Goal: Navigation & Orientation: Find specific page/section

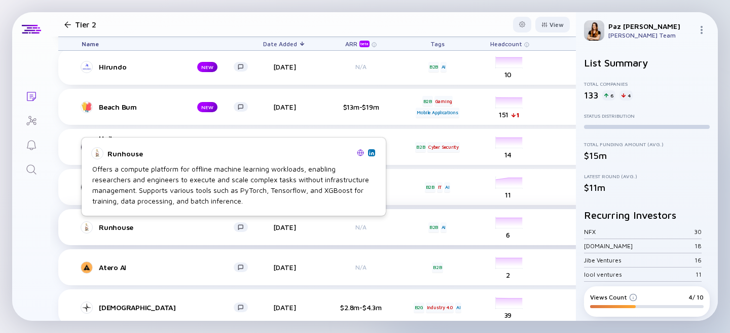
scroll to position [92, 0]
click at [357, 153] on img at bounding box center [360, 152] width 7 height 7
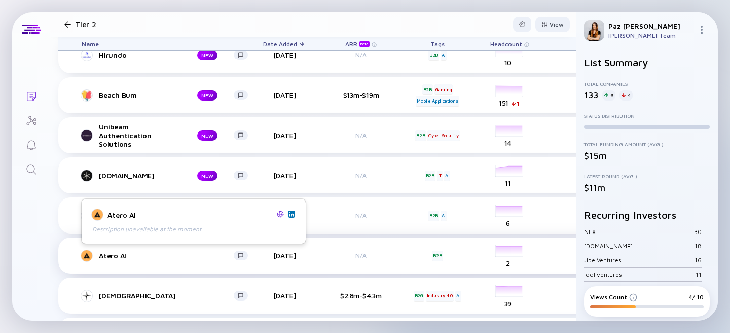
scroll to position [106, 0]
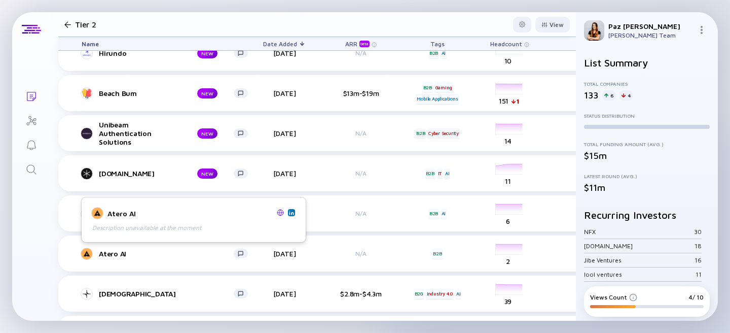
click at [280, 212] on img at bounding box center [280, 212] width 7 height 7
click at [31, 256] on div "Lists Tier 2 View Name Date Added ARR beta Tags Headcount Sales Marketing Last …" at bounding box center [365, 166] width 706 height 308
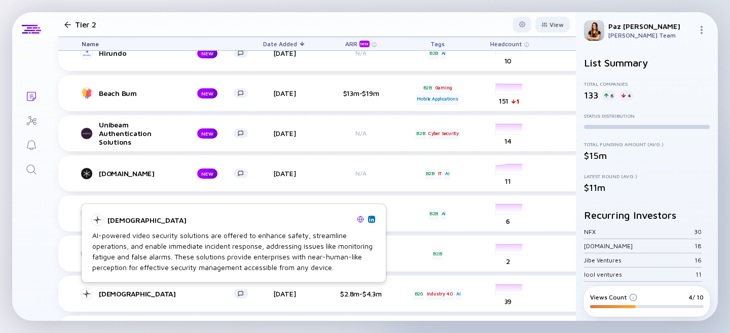
click at [361, 218] on img at bounding box center [360, 218] width 7 height 7
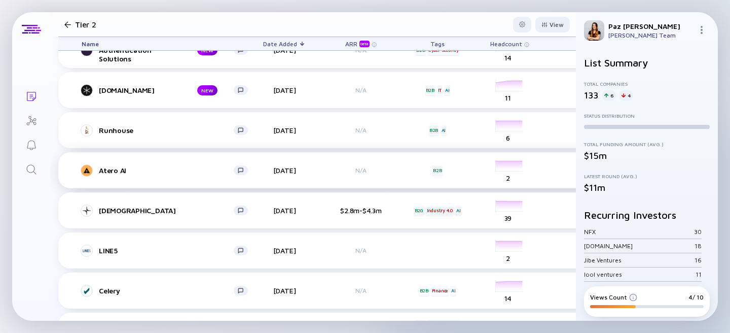
scroll to position [190, 0]
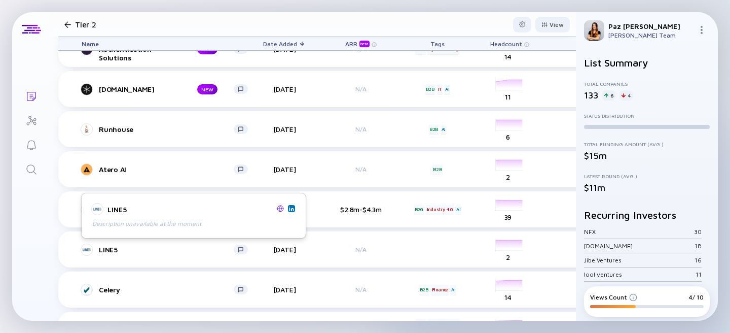
click at [281, 207] on img at bounding box center [280, 208] width 7 height 7
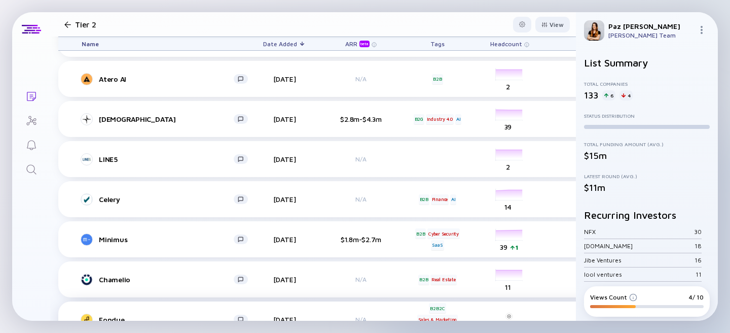
scroll to position [302, 0]
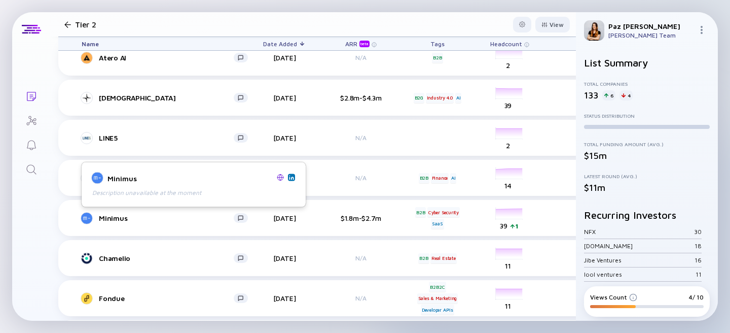
click at [280, 178] on img at bounding box center [280, 176] width 7 height 7
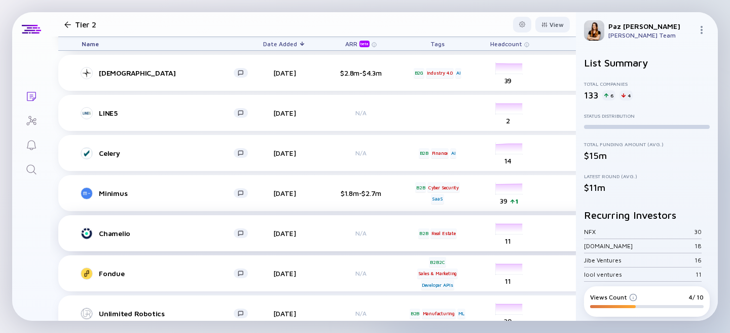
scroll to position [327, 0]
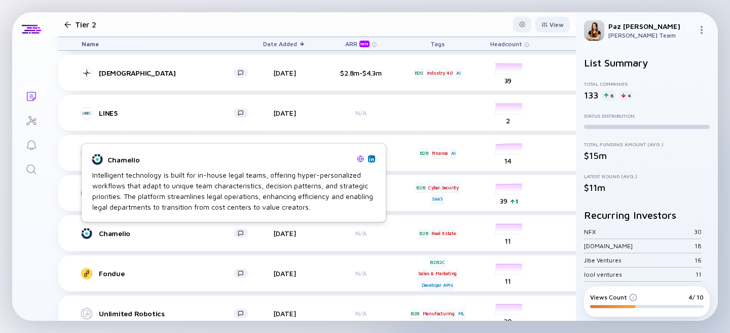
click at [358, 158] on img at bounding box center [360, 158] width 7 height 7
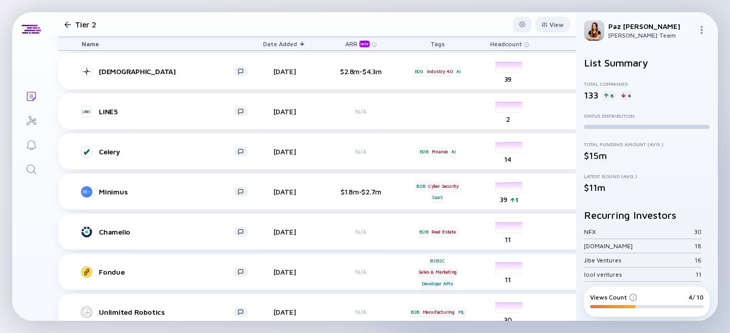
scroll to position [329, 0]
click at [46, 256] on div "Lists Tier 2 View Name Date Added ARR beta Tags Headcount Sales Marketing Last …" at bounding box center [365, 166] width 706 height 308
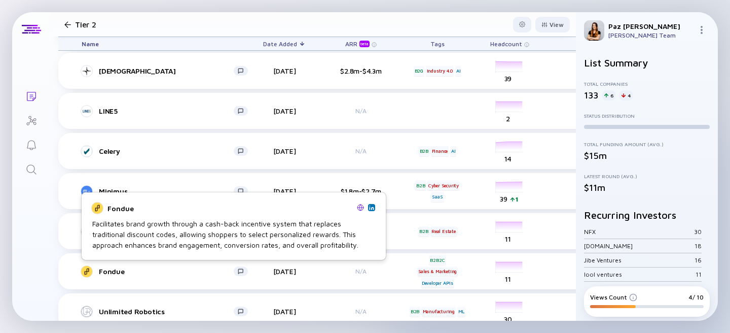
click at [358, 208] on img at bounding box center [360, 207] width 7 height 7
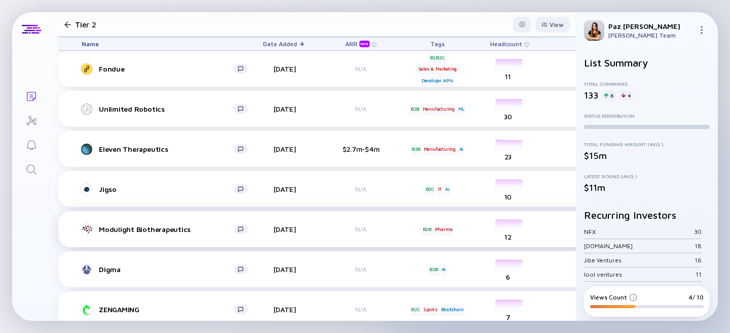
scroll to position [540, 0]
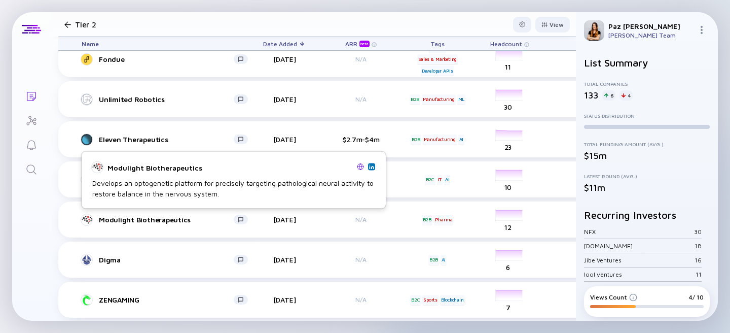
click at [358, 167] on img at bounding box center [360, 166] width 7 height 7
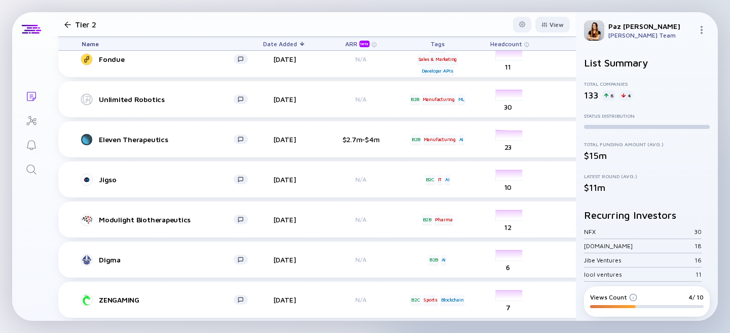
click at [42, 266] on div "Lists Tier 2 View Name Date Added ARR beta Tags Headcount Sales Marketing Last …" at bounding box center [365, 166] width 706 height 308
click at [41, 262] on div "Lists Tier 2 View Name Date Added ARR beta Tags Headcount Sales Marketing Last …" at bounding box center [365, 166] width 706 height 308
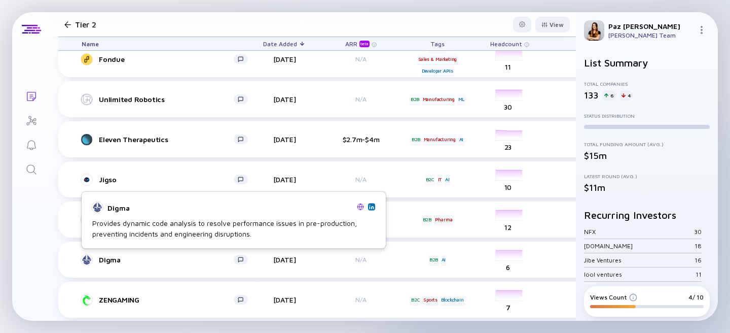
click at [360, 206] on img at bounding box center [360, 206] width 7 height 7
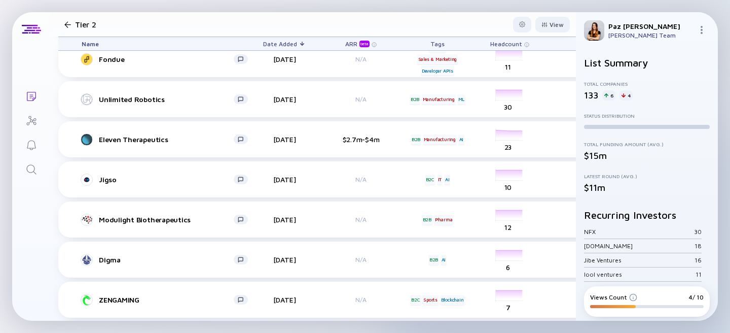
click at [20, 263] on div "Lists Tier 2 View Name Date Added ARR beta Tags Headcount Sales Marketing Last …" at bounding box center [365, 166] width 706 height 308
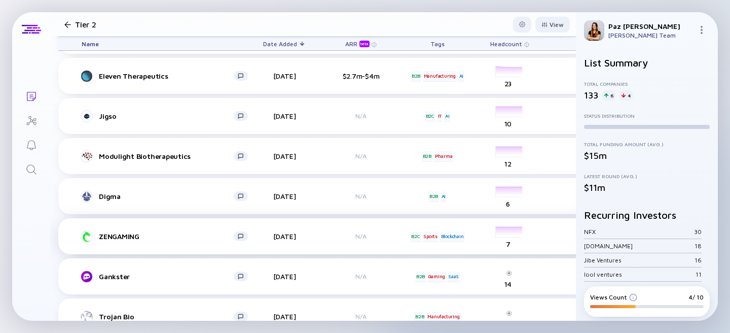
scroll to position [620, 0]
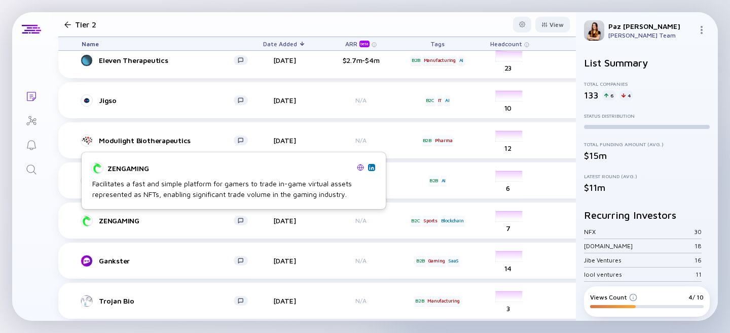
click at [358, 165] on img at bounding box center [360, 167] width 7 height 7
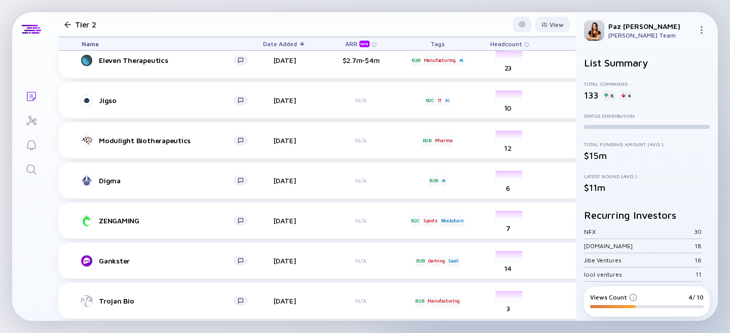
click at [48, 240] on div "Lists Tier 2 View Name Date Added ARR beta Tags Headcount Sales Marketing Last …" at bounding box center [365, 166] width 706 height 308
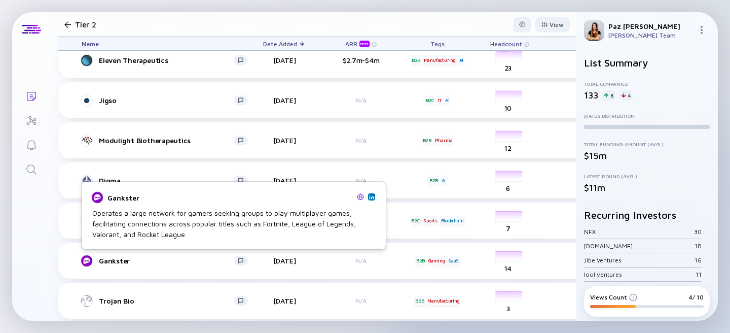
click at [359, 196] on img at bounding box center [360, 196] width 7 height 7
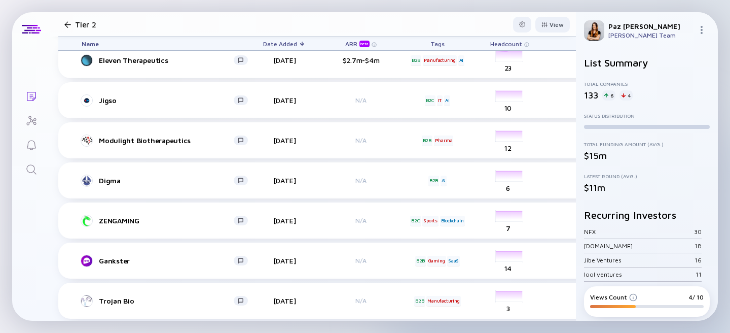
click at [33, 257] on div "Lists Tier 2 View Name Date Added ARR beta Tags Headcount Sales Marketing Last …" at bounding box center [365, 166] width 706 height 308
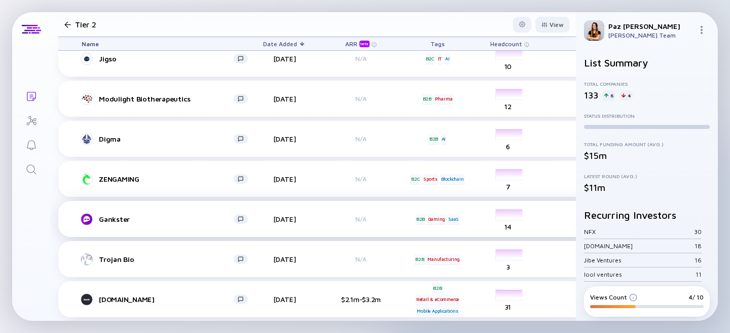
scroll to position [732, 0]
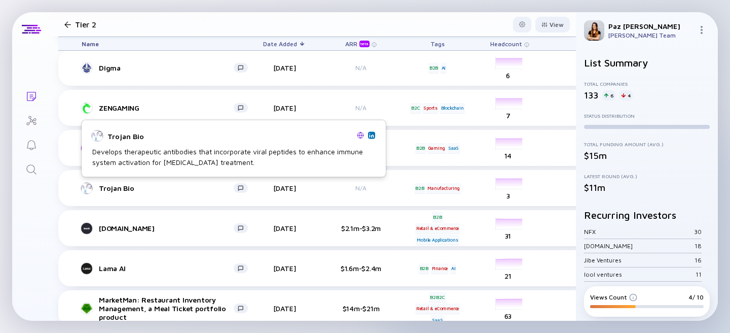
click at [360, 132] on img at bounding box center [360, 134] width 7 height 7
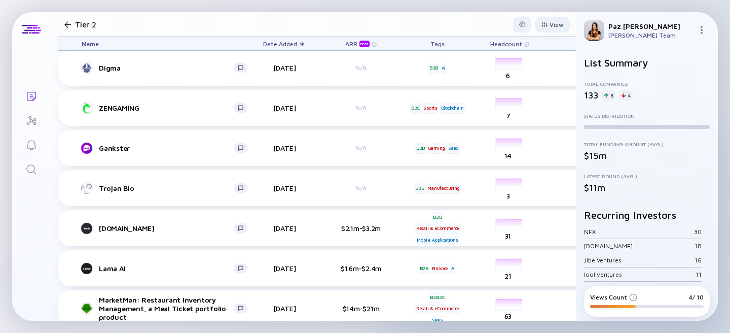
click at [28, 257] on div "Lists Tier 2 View Name Date Added ARR beta Tags Headcount Sales Marketing Last …" at bounding box center [365, 166] width 706 height 308
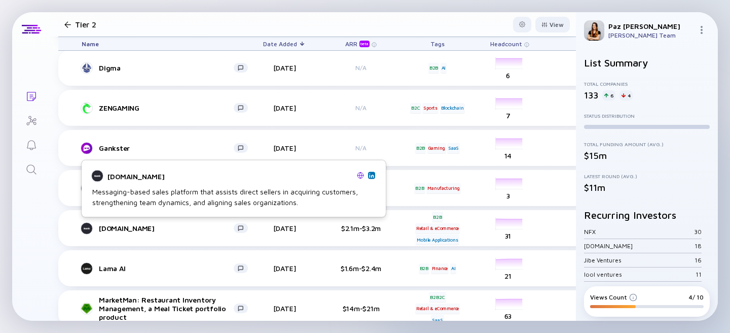
click at [359, 177] on img at bounding box center [360, 174] width 7 height 7
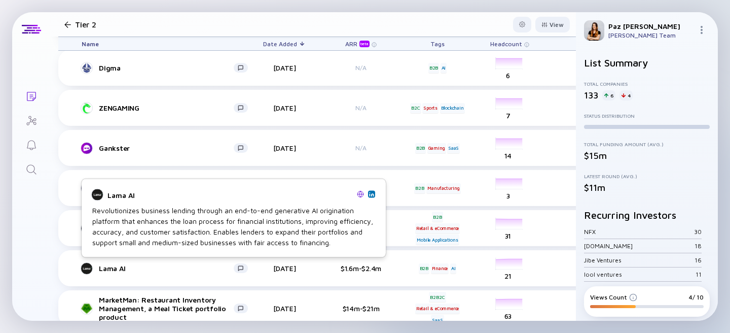
click at [362, 191] on img at bounding box center [360, 193] width 7 height 7
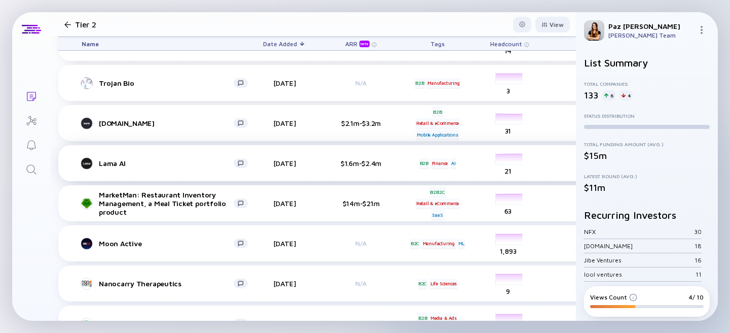
scroll to position [847, 0]
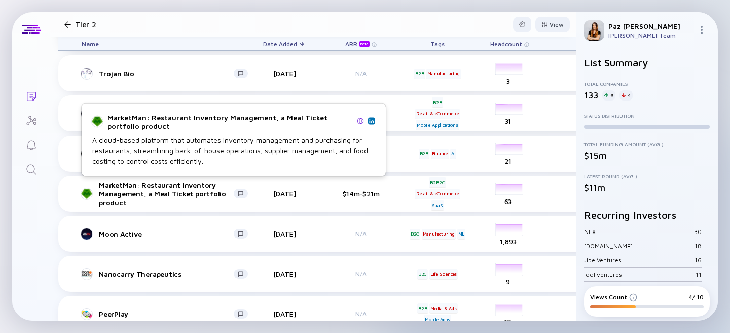
click at [358, 121] on img at bounding box center [360, 120] width 7 height 7
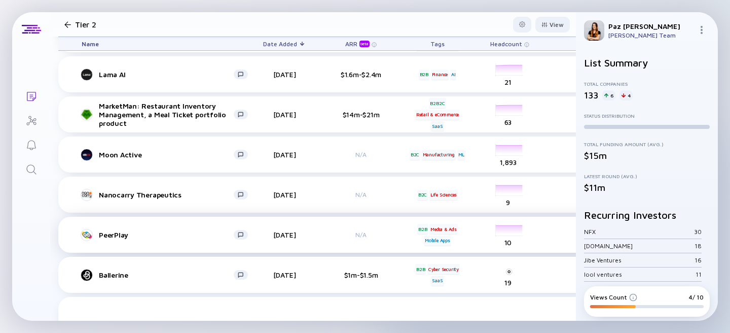
scroll to position [937, 0]
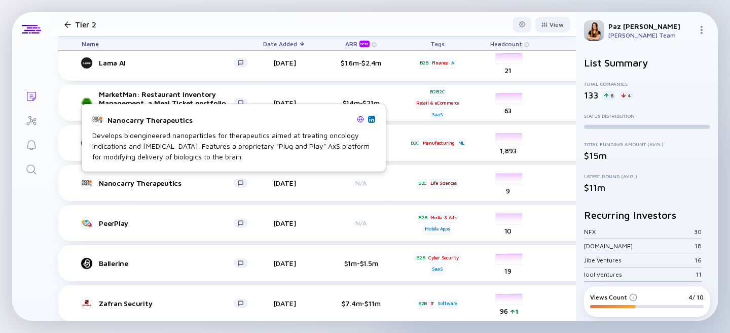
click at [361, 119] on img at bounding box center [360, 119] width 7 height 7
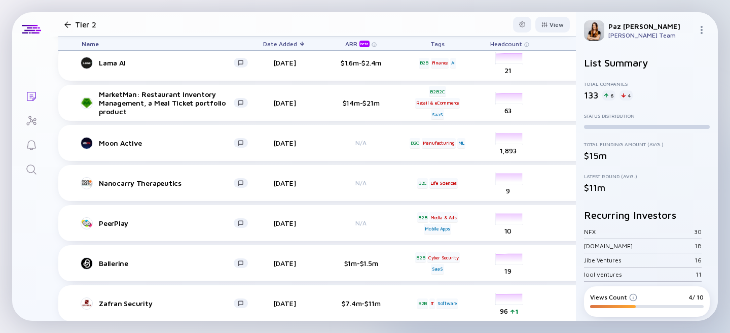
click at [26, 216] on div "Lists Tier 2 View Name Date Added ARR beta Tags Headcount Sales Marketing Last …" at bounding box center [365, 166] width 706 height 308
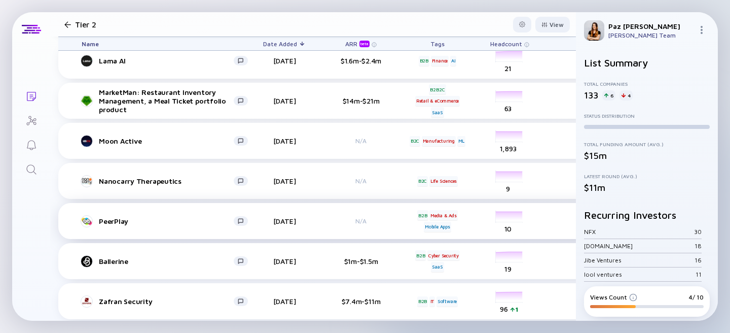
scroll to position [939, 0]
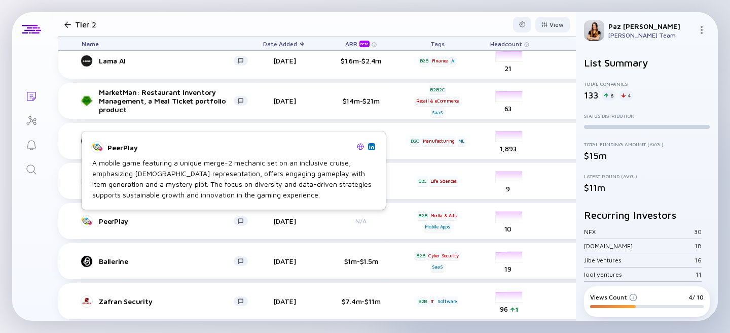
click at [361, 148] on img at bounding box center [360, 146] width 7 height 7
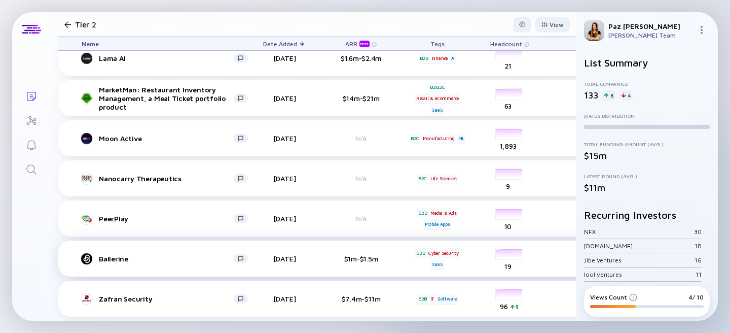
scroll to position [950, 0]
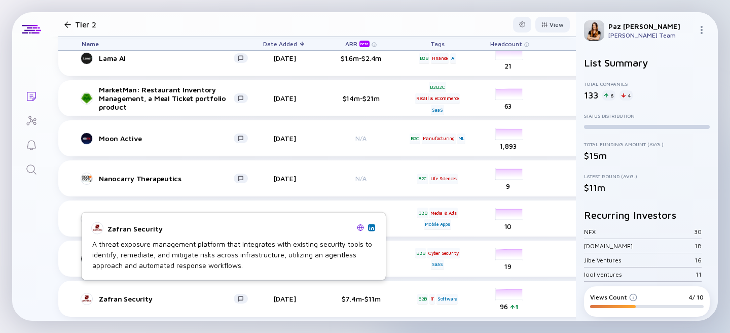
click at [357, 227] on img at bounding box center [360, 227] width 7 height 7
